Goal: Task Accomplishment & Management: Manage account settings

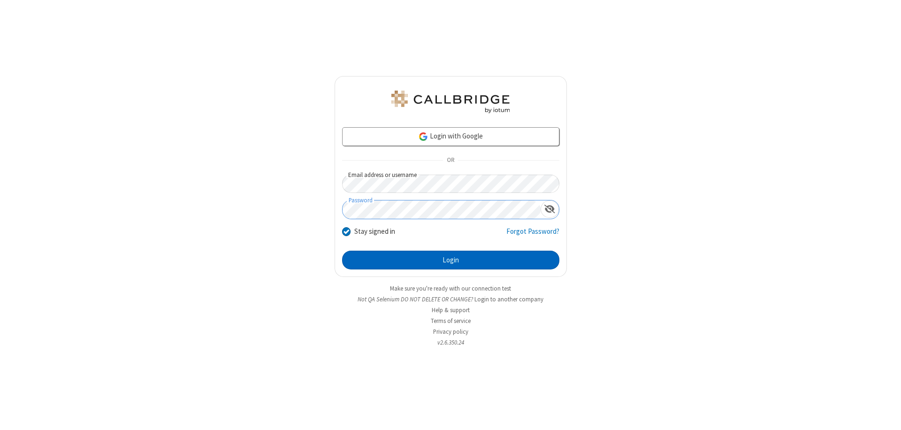
click at [450, 260] on button "Login" at bounding box center [450, 260] width 217 height 19
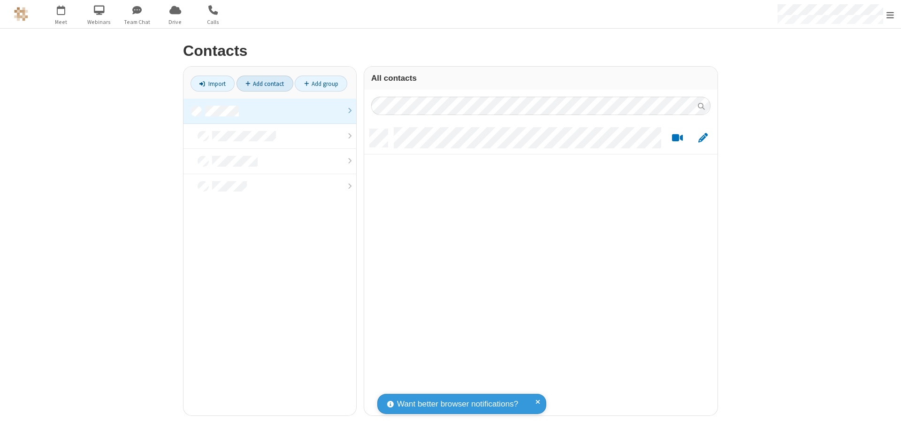
click at [265, 84] on link "Add contact" at bounding box center [265, 84] width 57 height 16
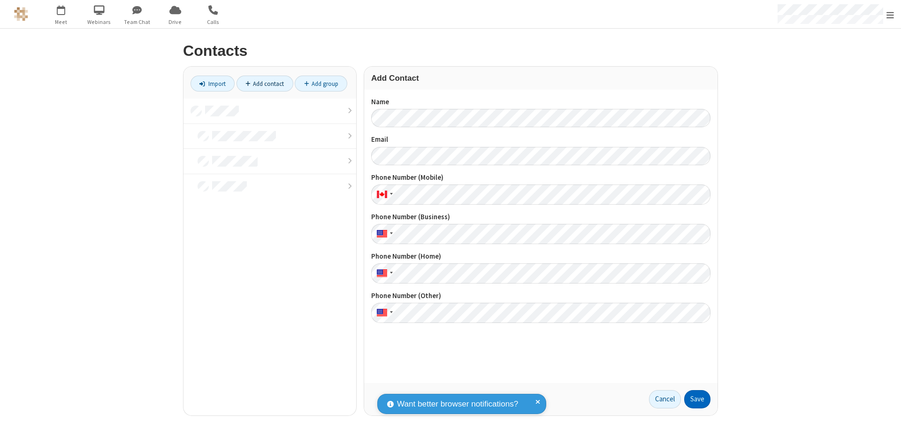
click at [697, 399] on button "Save" at bounding box center [697, 399] width 26 height 19
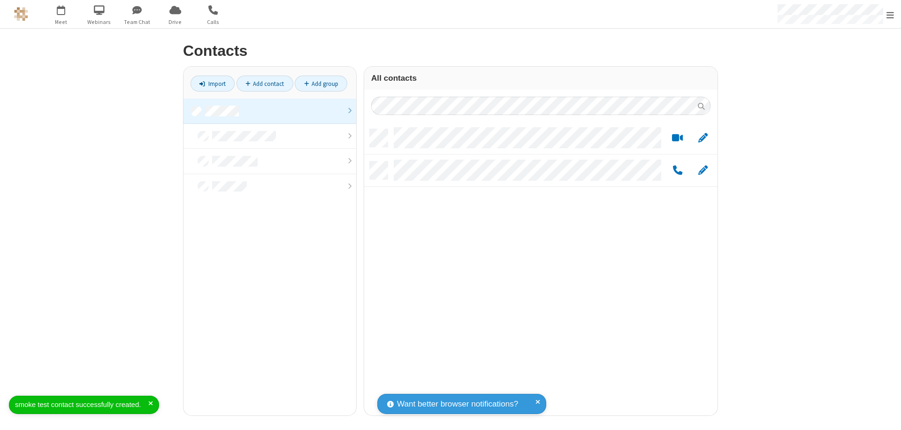
scroll to position [286, 346]
